Goal: Information Seeking & Learning: Learn about a topic

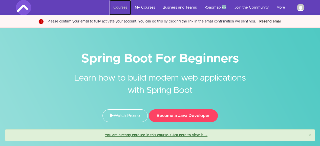
click at [121, 8] on link "Courses" at bounding box center [121, 7] width 22 height 15
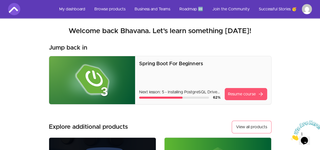
click at [246, 94] on link "Resume course arrow_forward" at bounding box center [246, 94] width 43 height 12
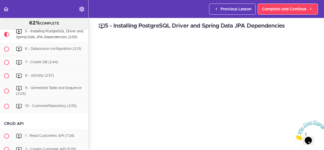
scroll to position [68, 0]
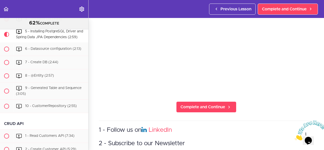
click at [184, 110] on section "Spring Boot For Beginners 62% COMPLETE Intro 1 - Intro (0:41) 2 - Join the Comm…" at bounding box center [162, 84] width 324 height 132
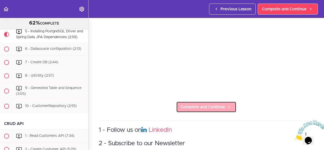
click at [186, 107] on span "Complete and Continue" at bounding box center [203, 107] width 45 height 6
